Goal: Book appointment/travel/reservation

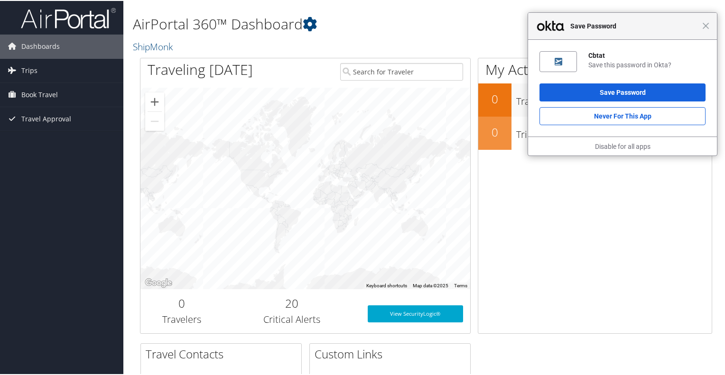
click at [702, 29] on div "Close Save Password" at bounding box center [622, 25] width 189 height 27
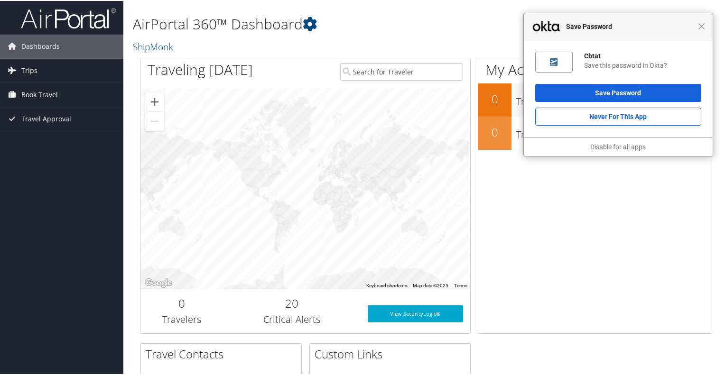
click at [45, 96] on span "Book Travel" at bounding box center [39, 94] width 37 height 24
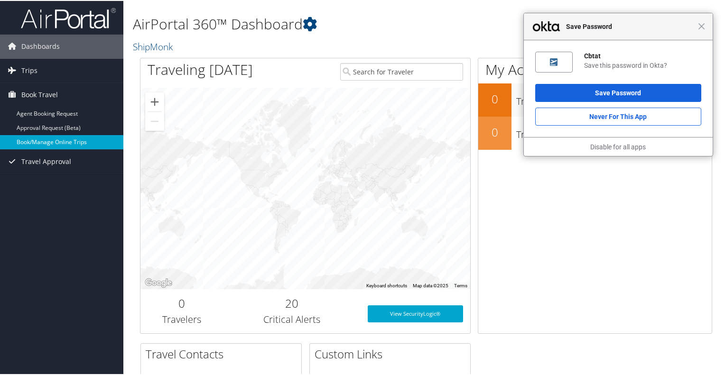
click at [53, 142] on link "Book/Manage Online Trips" at bounding box center [61, 141] width 123 height 14
click at [702, 26] on span "Close" at bounding box center [701, 25] width 7 height 7
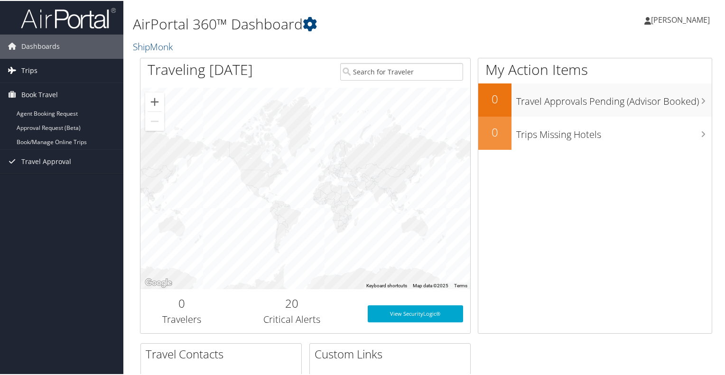
click at [54, 74] on link "Trips" at bounding box center [61, 70] width 123 height 24
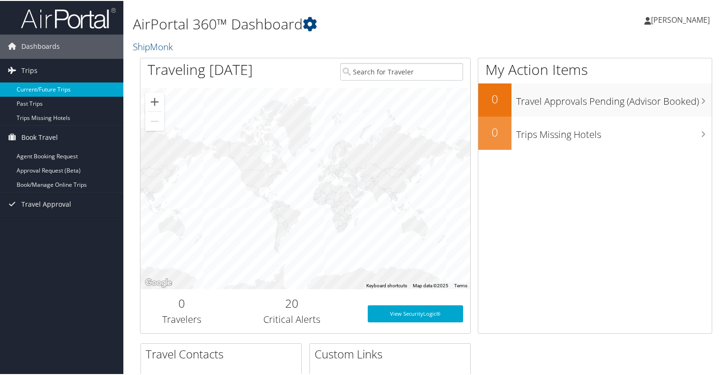
click at [59, 89] on link "Current/Future Trips" at bounding box center [61, 89] width 123 height 14
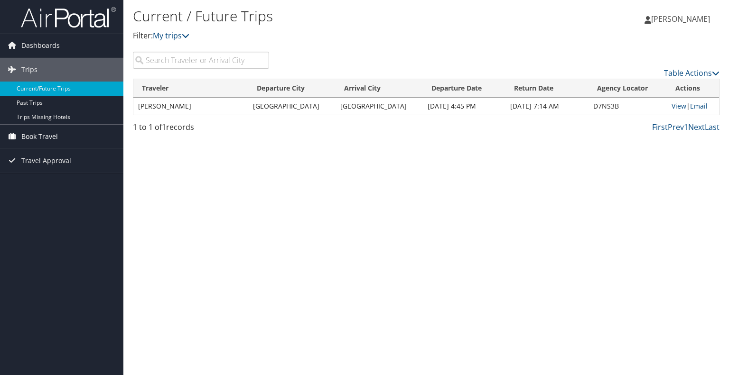
click at [36, 137] on span "Book Travel" at bounding box center [39, 137] width 37 height 24
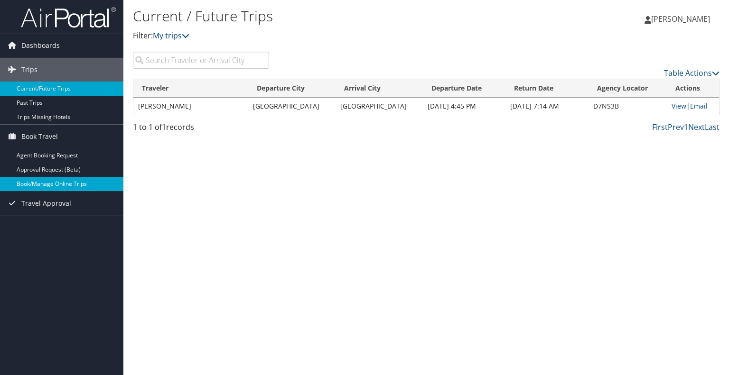
click at [41, 185] on link "Book/Manage Online Trips" at bounding box center [61, 184] width 123 height 14
click at [48, 86] on link "Current/Future Trips" at bounding box center [61, 89] width 123 height 14
